Goal: Complete application form

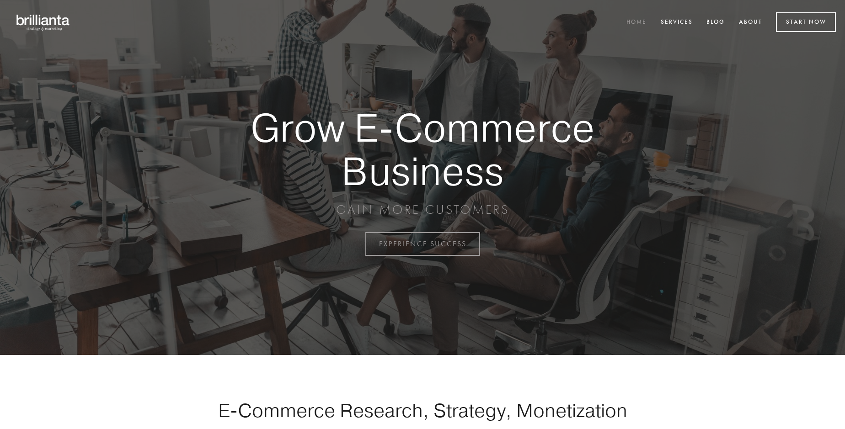
scroll to position [2397, 0]
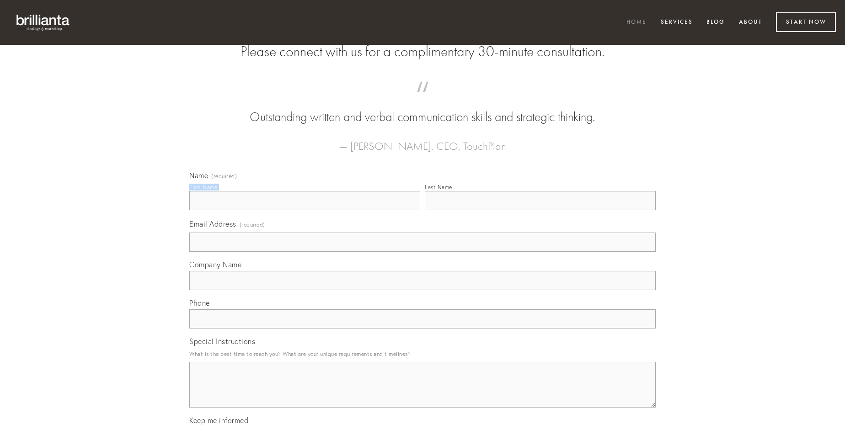
type input "[PERSON_NAME]"
click at [540, 210] on input "Last Name" at bounding box center [540, 200] width 231 height 19
type input "[PERSON_NAME]"
click at [422, 252] on input "Email Address (required)" at bounding box center [422, 242] width 466 height 19
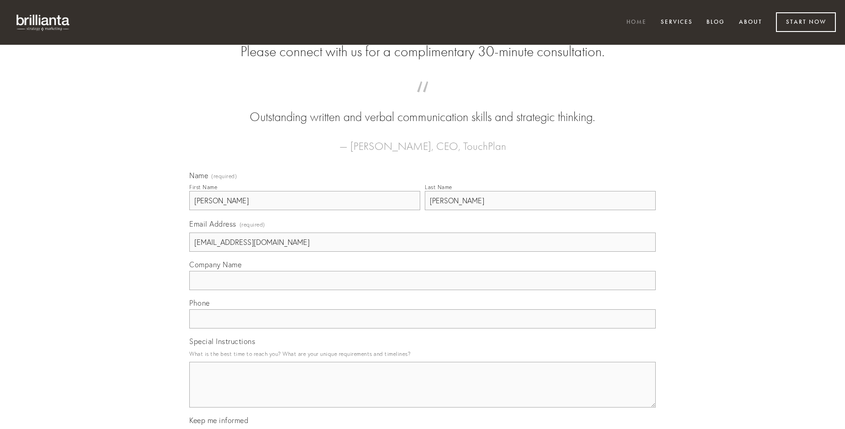
type input "[EMAIL_ADDRESS][DOMAIN_NAME]"
click at [422, 290] on input "Company Name" at bounding box center [422, 280] width 466 height 19
type input "defluo"
click at [422, 329] on input "text" at bounding box center [422, 319] width 466 height 19
click at [422, 393] on textarea "Special Instructions" at bounding box center [422, 385] width 466 height 46
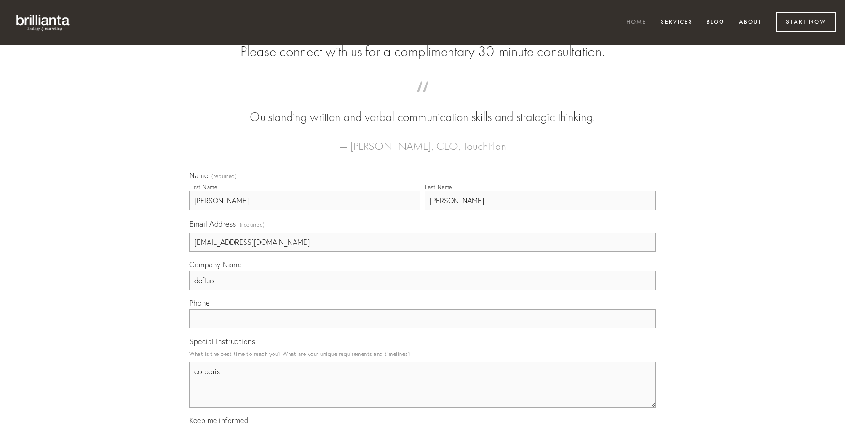
type textarea "corporis"
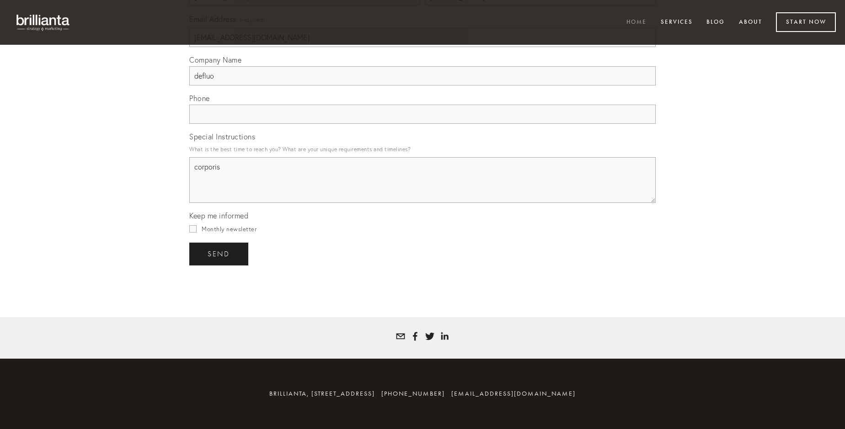
click at [219, 254] on span "send" at bounding box center [219, 254] width 22 height 8
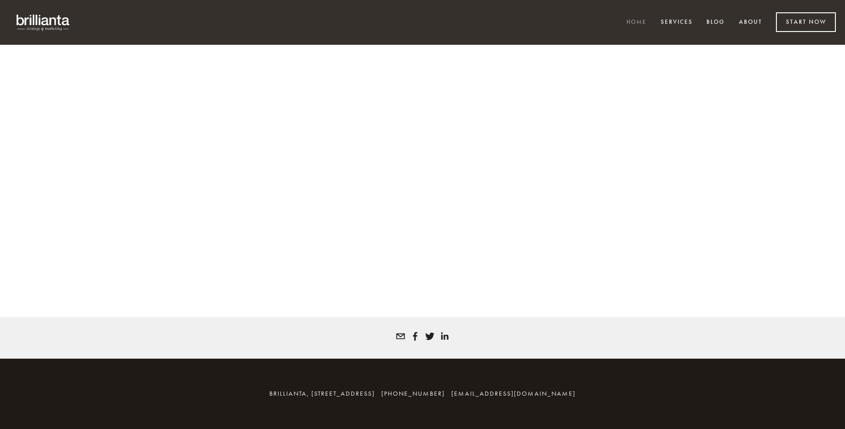
scroll to position [2384, 0]
